Goal: Information Seeking & Learning: Learn about a topic

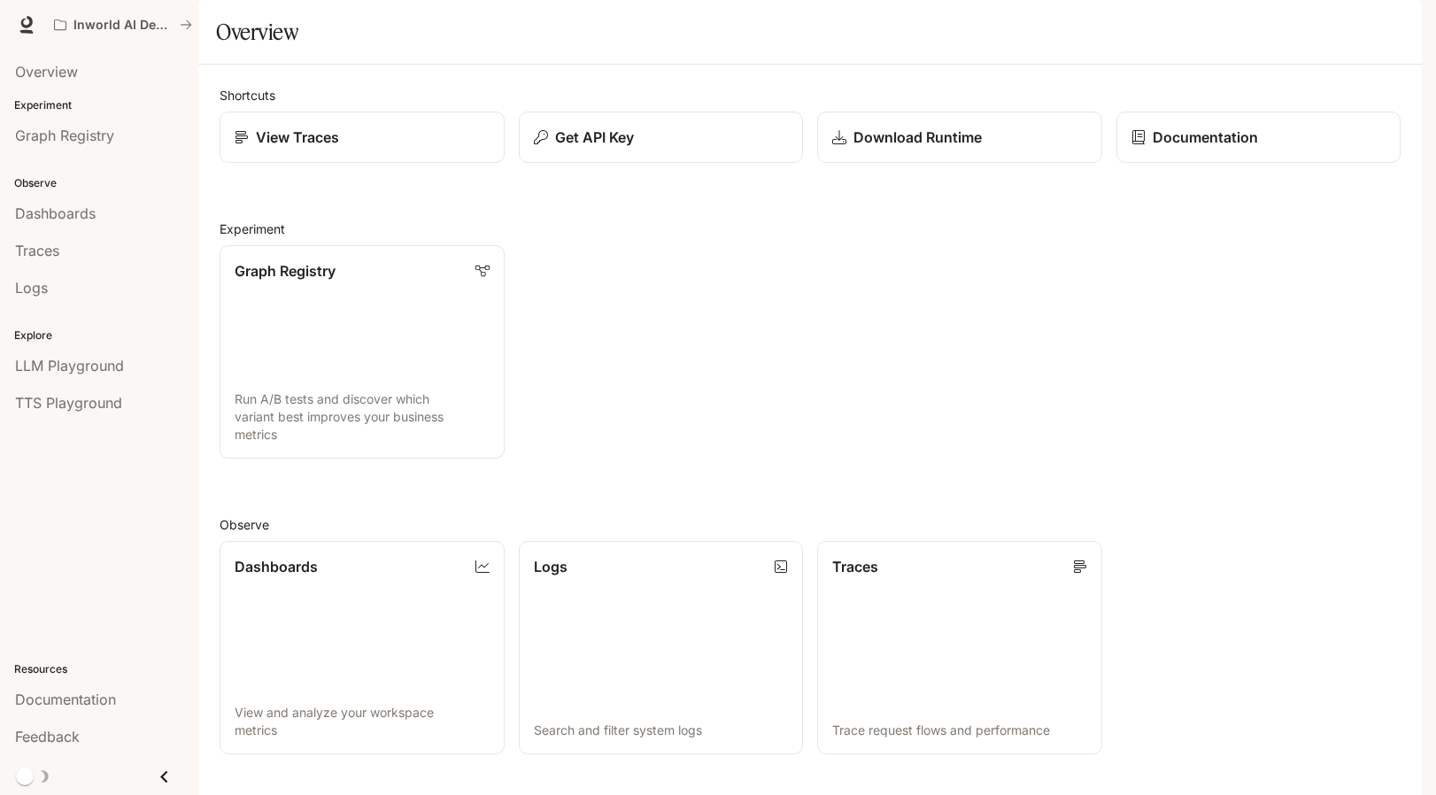
click at [1393, 26] on img "button" at bounding box center [1396, 24] width 25 height 25
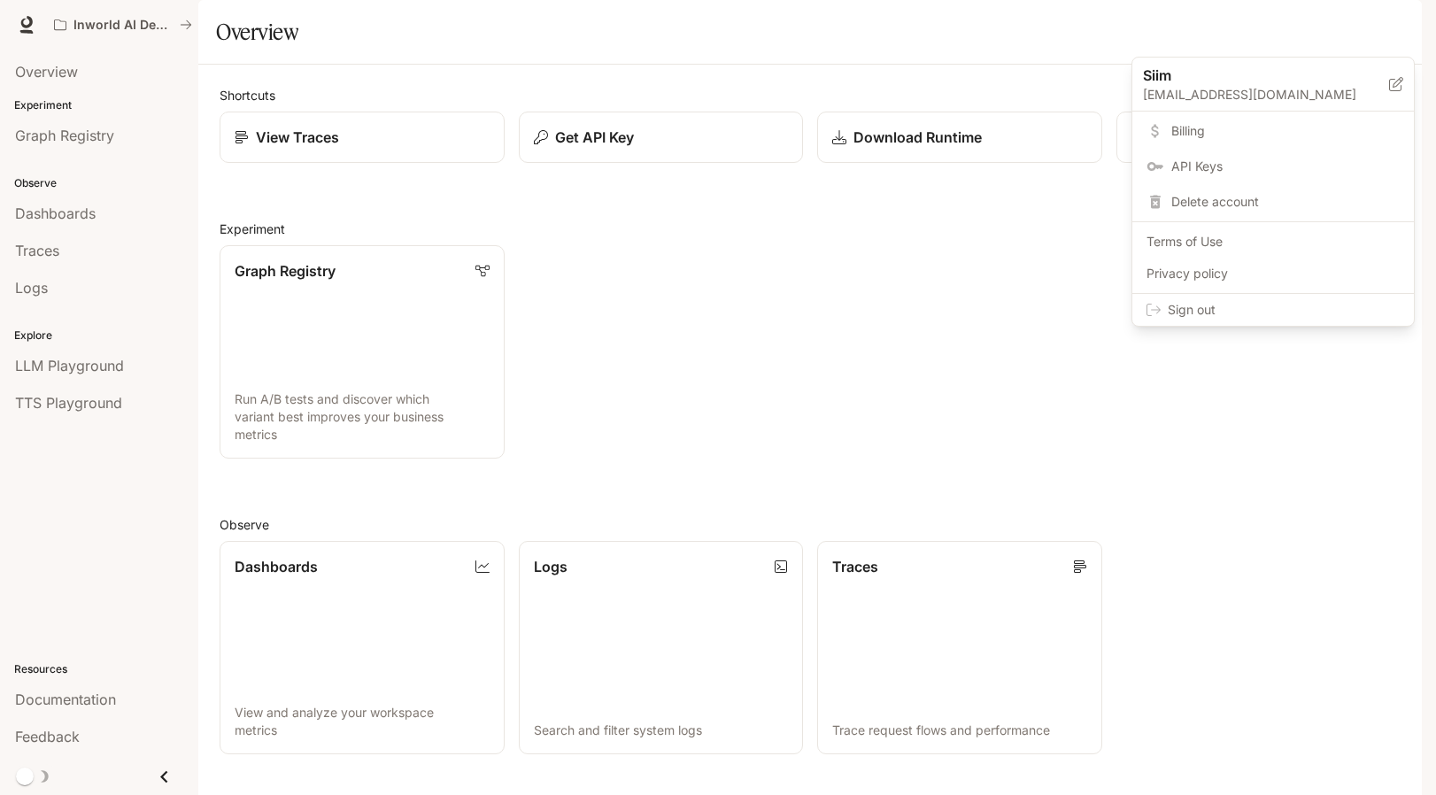
click at [1206, 142] on link "Billing" at bounding box center [1273, 131] width 274 height 32
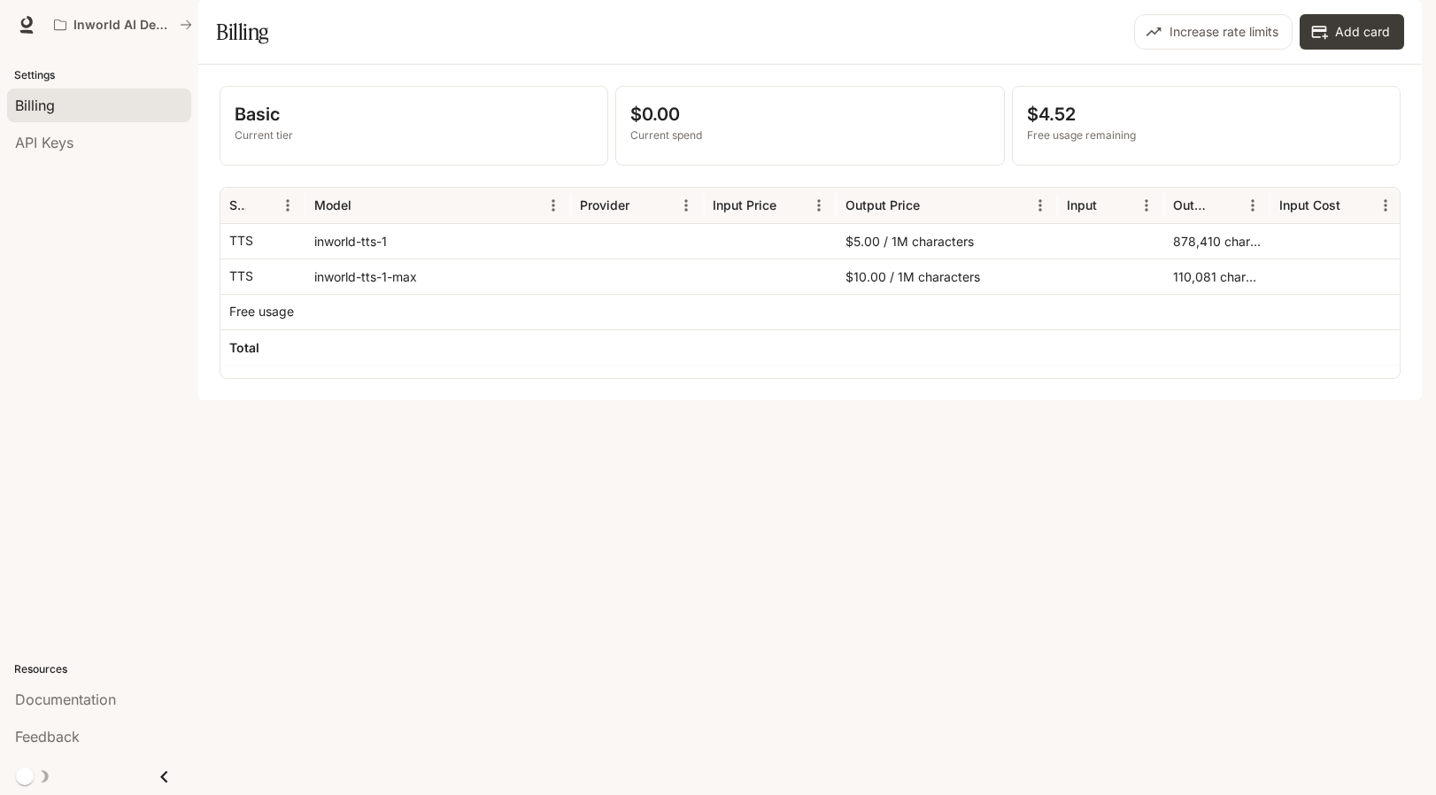
click at [1309, 20] on span "Documentation" at bounding box center [1315, 25] width 88 height 22
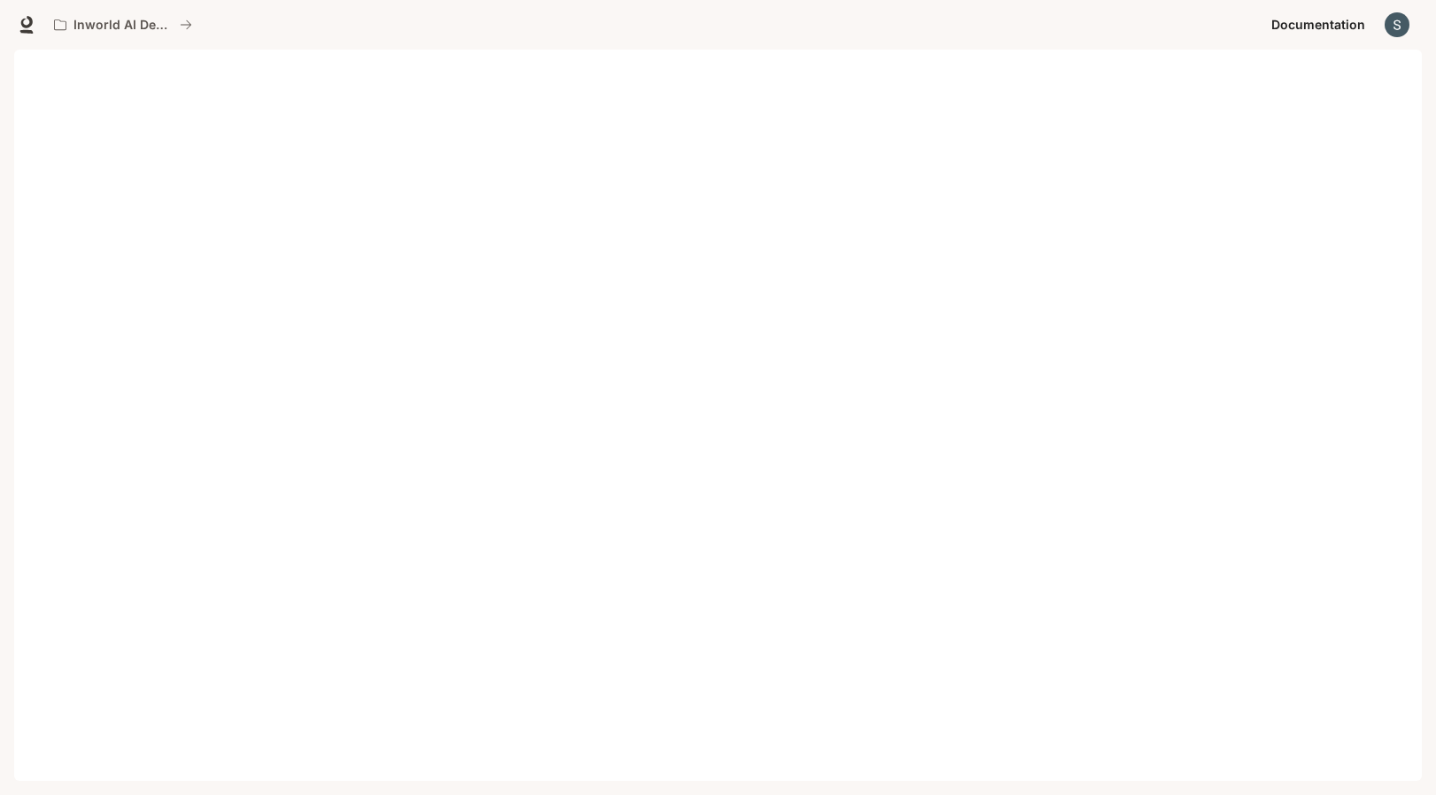
scroll to position [14, 0]
click at [1393, 22] on img "button" at bounding box center [1396, 24] width 25 height 25
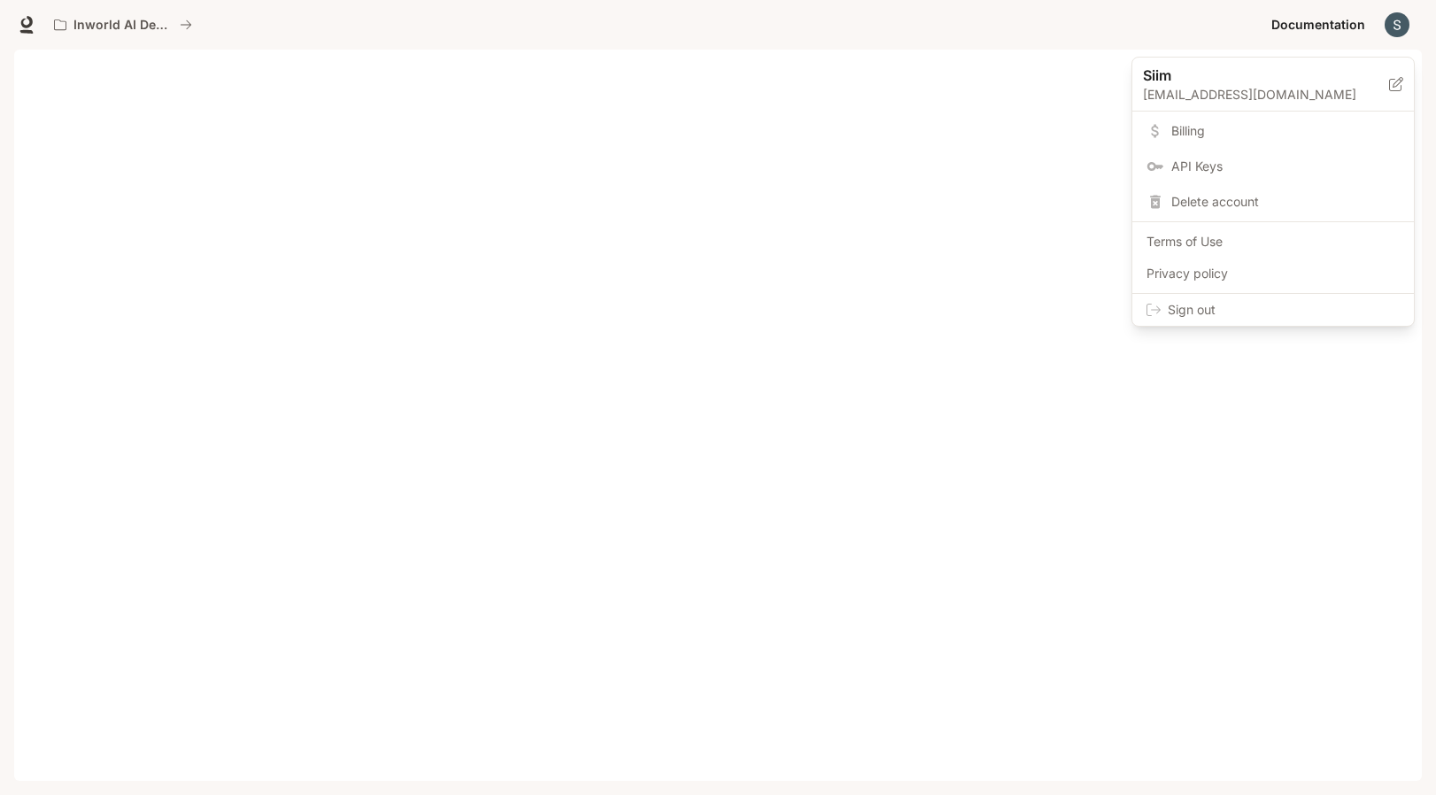
click at [1202, 134] on span "Billing" at bounding box center [1285, 131] width 228 height 18
